Goal: Check status: Check status

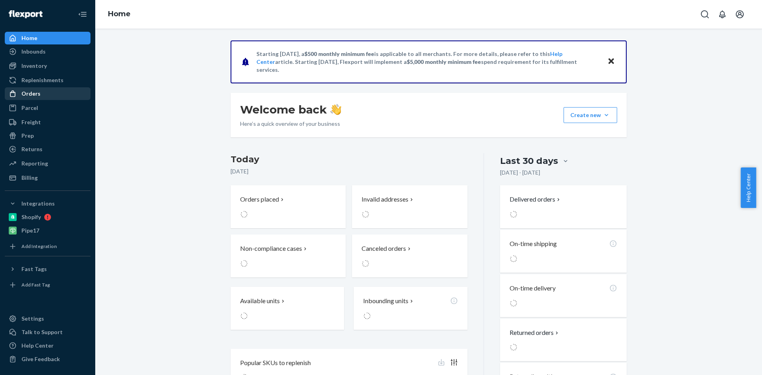
click at [27, 93] on div "Orders" at bounding box center [30, 94] width 19 height 8
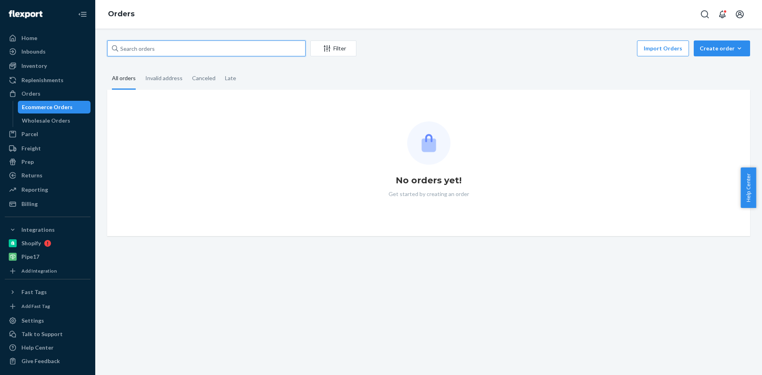
click at [169, 48] on input "text" at bounding box center [206, 48] width 198 height 16
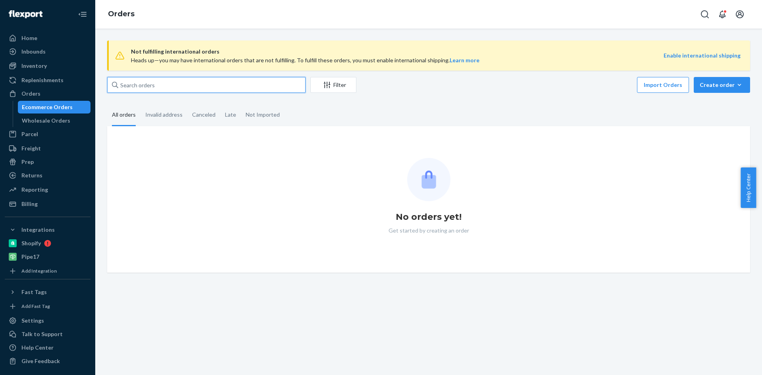
paste input "2701487"
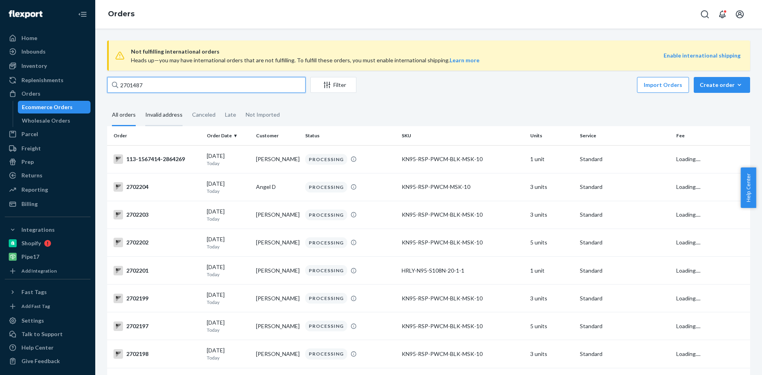
type input "2701487"
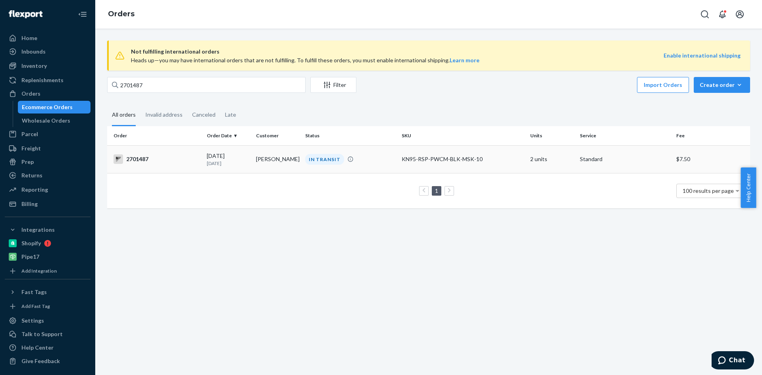
click at [132, 157] on div "2701487" at bounding box center [157, 159] width 87 height 10
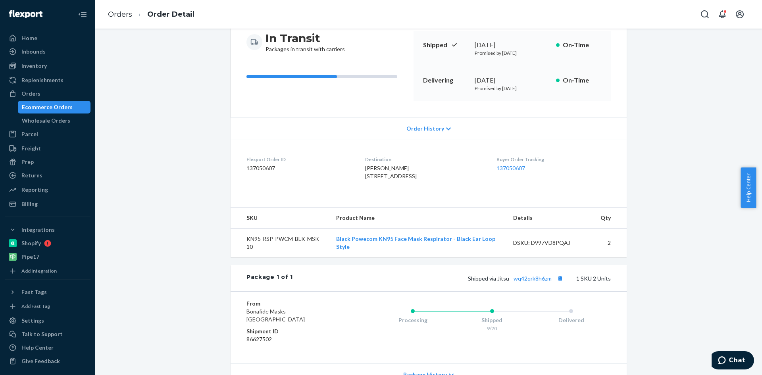
scroll to position [167, 0]
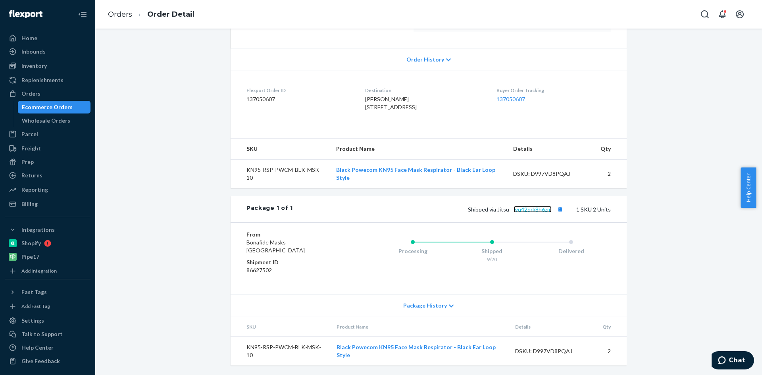
click at [531, 210] on link "wq42qrk8h6zm" at bounding box center [533, 209] width 38 height 7
